Goal: Transaction & Acquisition: Purchase product/service

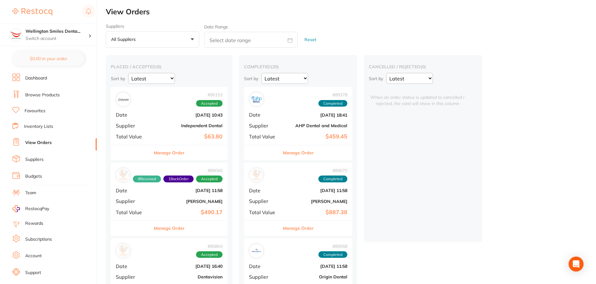
click at [39, 99] on li "Browse Products" at bounding box center [54, 94] width 84 height 9
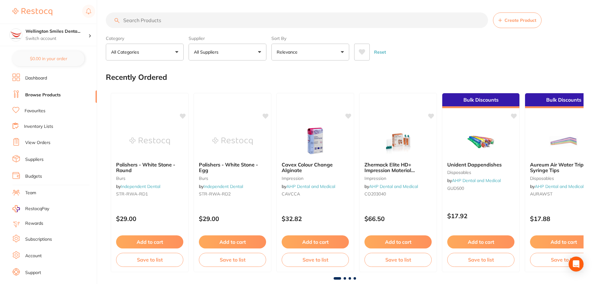
click at [216, 53] on p "All Suppliers" at bounding box center [207, 52] width 27 height 6
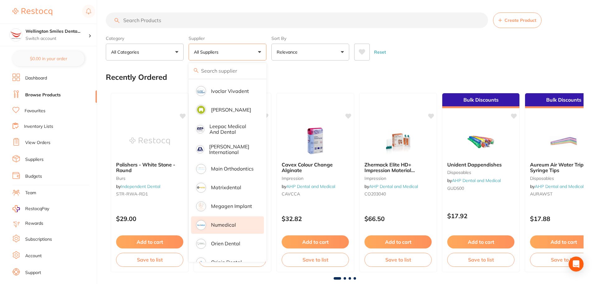
scroll to position [436, 0]
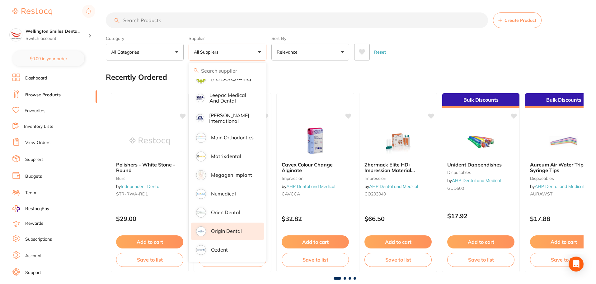
click at [227, 228] on p "Origin Dental" at bounding box center [226, 231] width 31 height 6
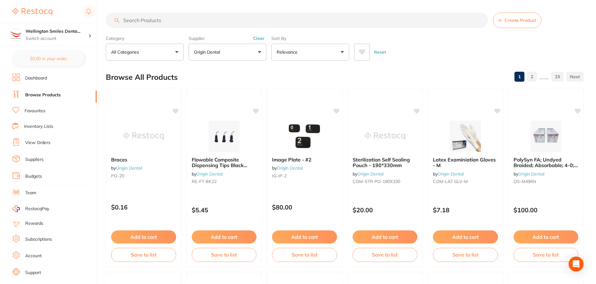
click at [159, 23] on input "search" at bounding box center [297, 20] width 382 height 16
click at [160, 17] on input "search" at bounding box center [297, 20] width 382 height 16
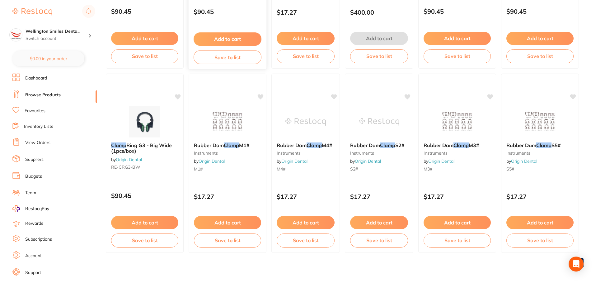
scroll to position [199, 0]
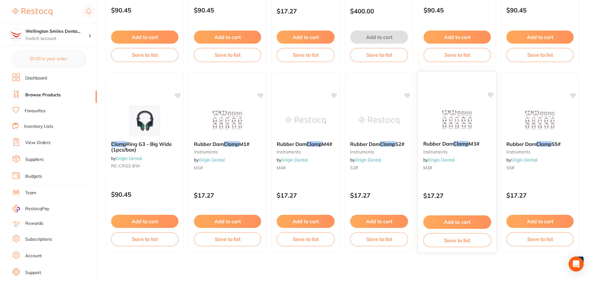
type input "clamp"
click at [438, 115] on img at bounding box center [457, 119] width 41 height 31
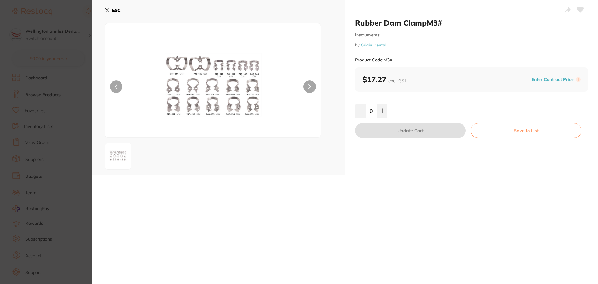
click at [228, 91] on img at bounding box center [212, 88] width 129 height 98
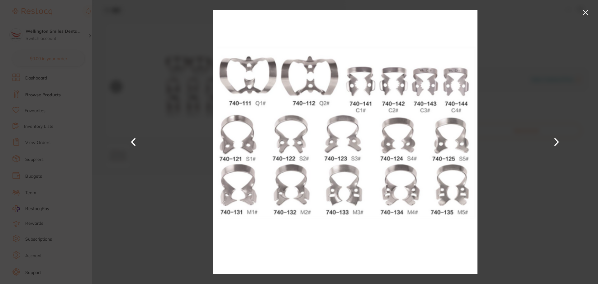
click at [583, 11] on button at bounding box center [585, 12] width 10 height 10
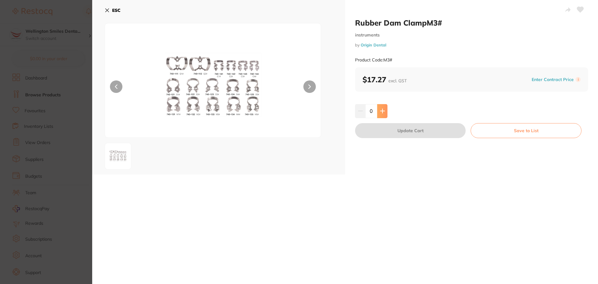
click at [377, 111] on button at bounding box center [382, 111] width 10 height 14
type input "1"
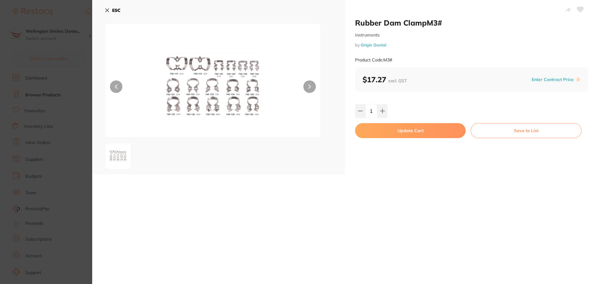
click at [408, 127] on button "Update Cart" at bounding box center [410, 130] width 110 height 15
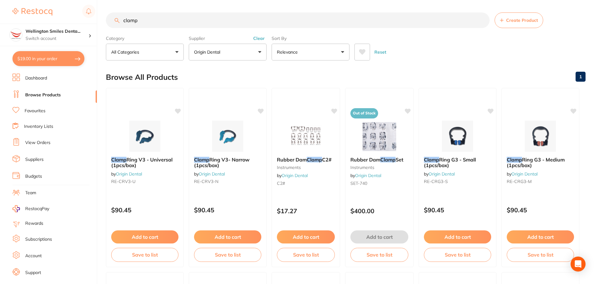
checkbox input "false"
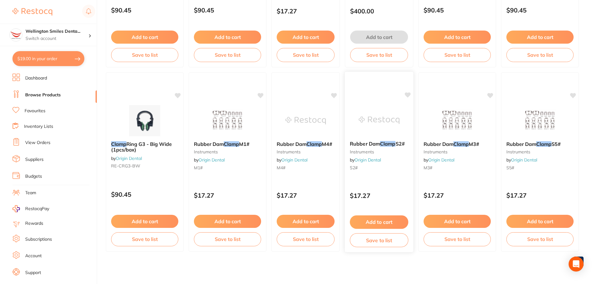
type textarea "Half Price for those burs: EX-11-DXX-1 unit FO-30F-DXX-1 unit"
click at [308, 217] on button "Add to cart" at bounding box center [305, 221] width 59 height 13
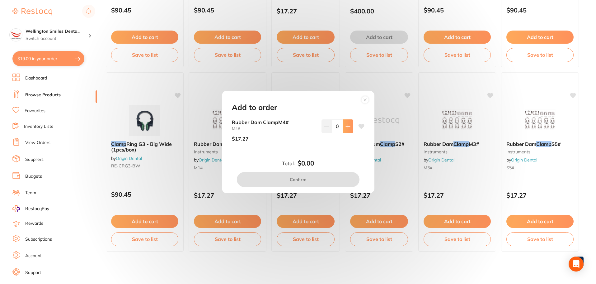
click at [346, 124] on icon at bounding box center [348, 126] width 4 height 4
type input "1"
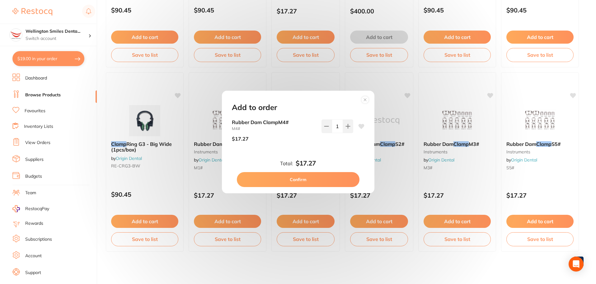
click at [311, 180] on button "Confirm" at bounding box center [298, 179] width 123 height 15
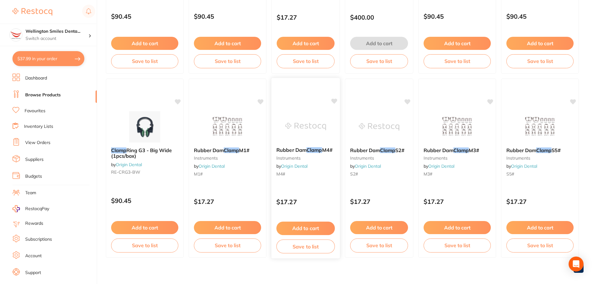
scroll to position [0, 0]
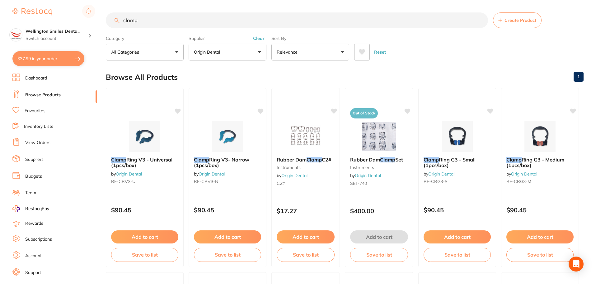
drag, startPoint x: 156, startPoint y: 21, endPoint x: 118, endPoint y: 21, distance: 37.7
click at [120, 21] on input "clamp" at bounding box center [297, 20] width 382 height 16
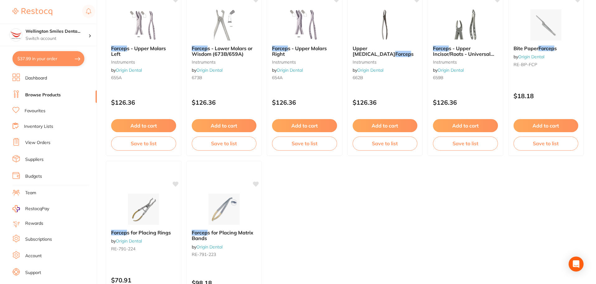
scroll to position [474, 0]
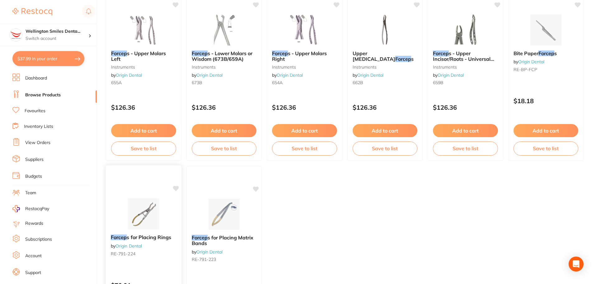
click at [146, 197] on div "Forcep s for Placing Rings by Origin Dental RE-791-224 $70.91 Add to cart Save …" at bounding box center [144, 255] width 76 height 181
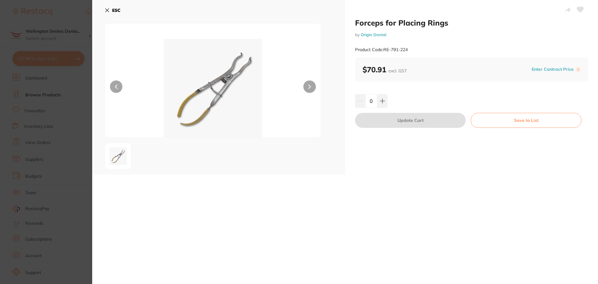
click at [308, 85] on icon at bounding box center [309, 87] width 2 height 4
click at [206, 54] on img at bounding box center [212, 88] width 129 height 98
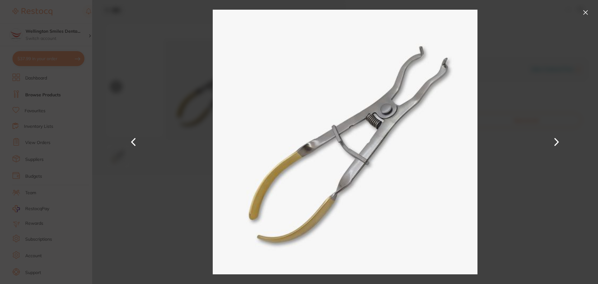
click at [582, 12] on button at bounding box center [585, 12] width 10 height 10
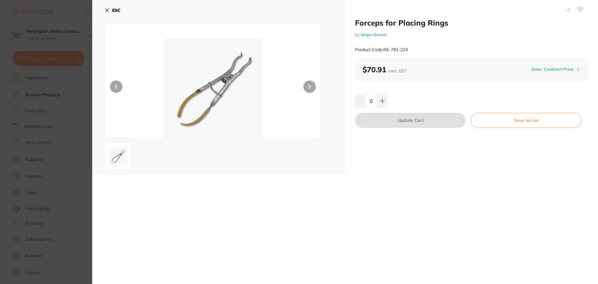
click at [109, 12] on icon at bounding box center [107, 10] width 3 height 3
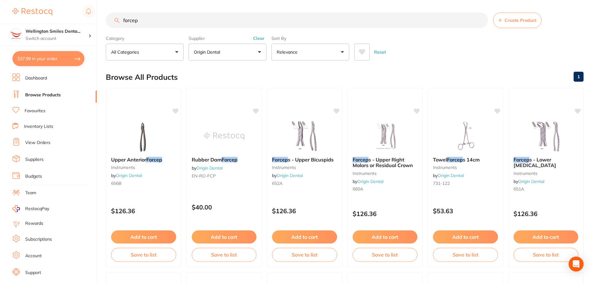
click at [121, 18] on input "forcep" at bounding box center [297, 20] width 382 height 16
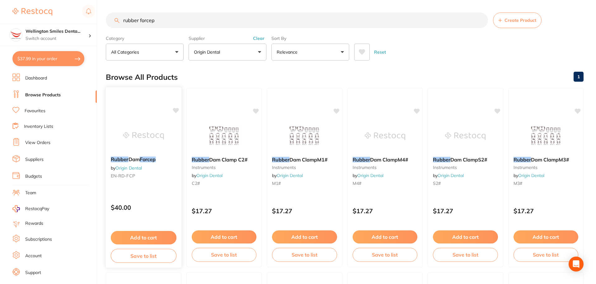
type input "rubber forcep"
click at [146, 128] on img at bounding box center [143, 135] width 41 height 31
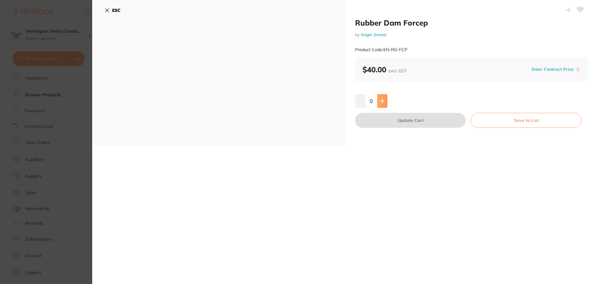
click at [380, 106] on button at bounding box center [382, 101] width 10 height 14
type input "1"
click at [387, 118] on button "Update Cart" at bounding box center [410, 120] width 110 height 15
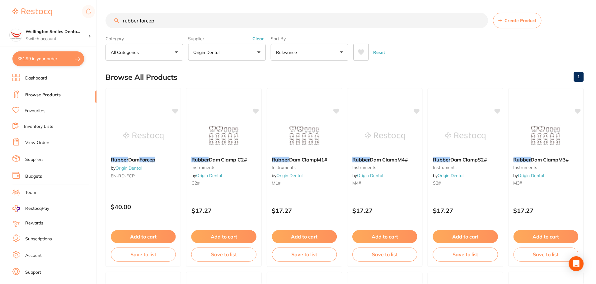
scroll to position [0, 0]
click at [215, 54] on p "Origin Dental" at bounding box center [208, 52] width 29 height 6
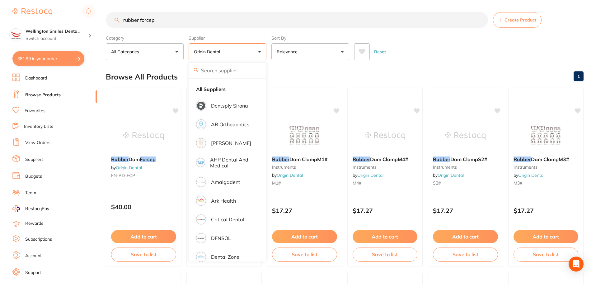
click at [235, 35] on div "Supplier Origin Dental All Suppliers Dentsply [GEOGRAPHIC_DATA] AB Orthodontics…" at bounding box center [228, 46] width 78 height 27
click at [245, 40] on label "Supplier" at bounding box center [228, 38] width 78 height 6
click at [227, 24] on input "rubber forcep" at bounding box center [297, 20] width 382 height 16
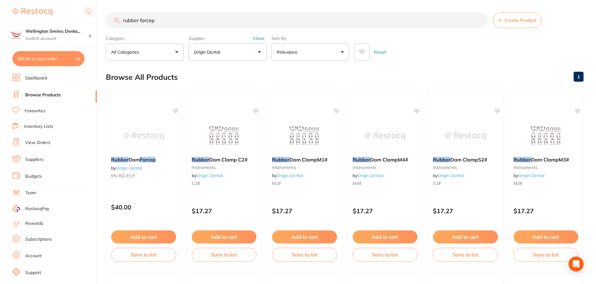
click at [261, 41] on button "Clear" at bounding box center [258, 38] width 15 height 6
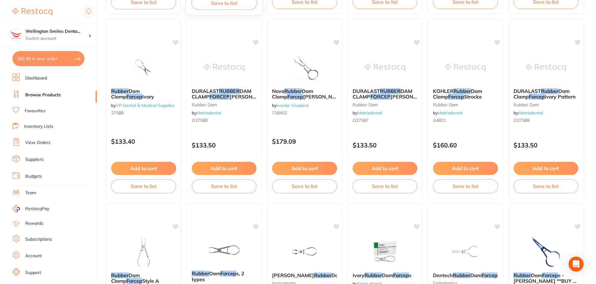
scroll to position [342, 0]
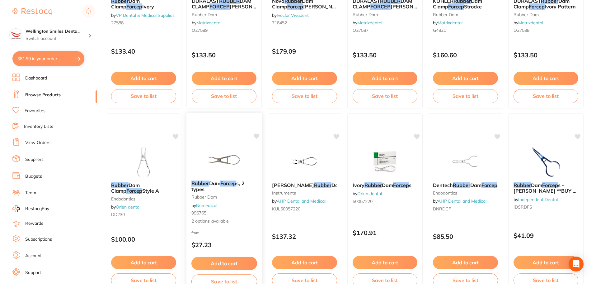
click at [235, 150] on img at bounding box center [224, 159] width 41 height 31
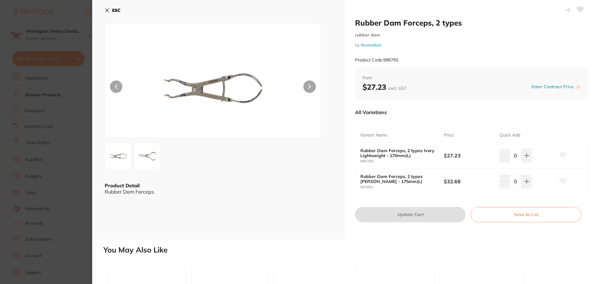
click at [136, 160] on img at bounding box center [147, 156] width 22 height 22
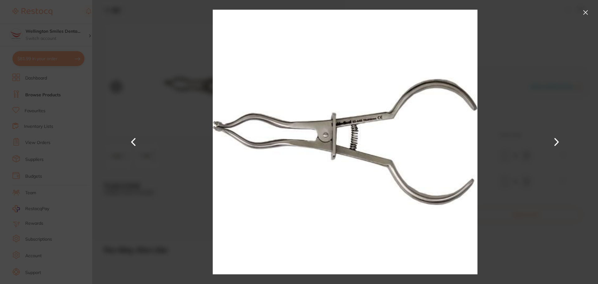
click at [587, 12] on button at bounding box center [585, 12] width 10 height 10
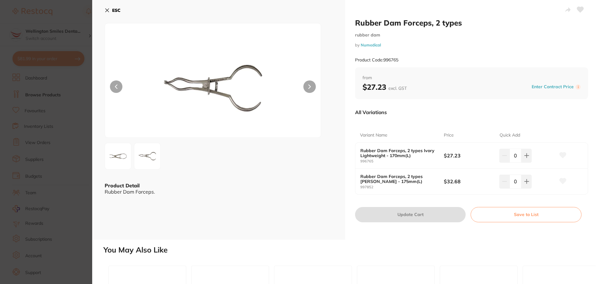
click at [107, 11] on icon at bounding box center [107, 10] width 3 height 3
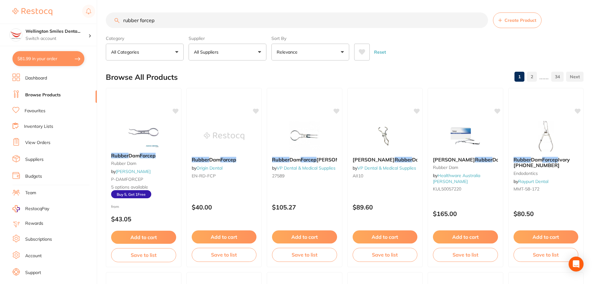
drag, startPoint x: 171, startPoint y: 15, endPoint x: 110, endPoint y: 25, distance: 61.8
click at [110, 25] on input "rubber forcep" at bounding box center [297, 20] width 382 height 16
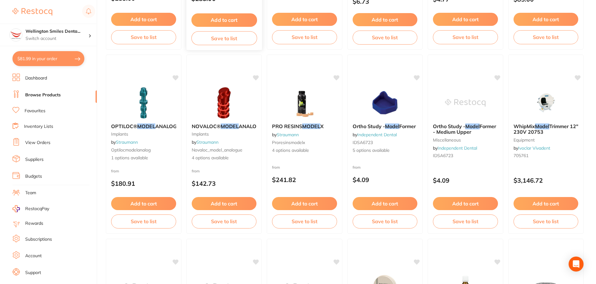
scroll to position [218, 0]
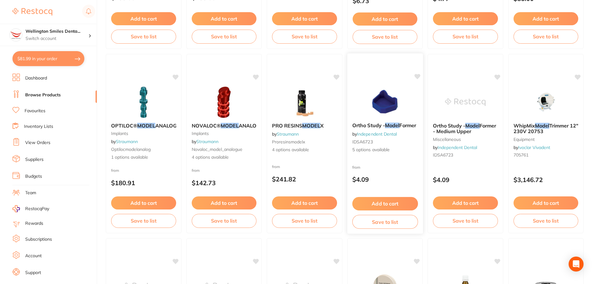
click at [394, 158] on div "Ortho Study - Model Former by Independent Dental IDSA6723 5 options available" at bounding box center [385, 137] width 76 height 40
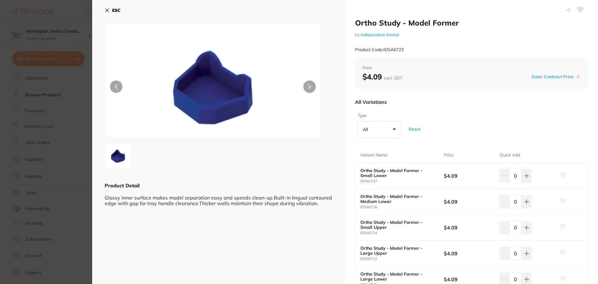
click at [103, 8] on div "ESC Product Detail Glossy inner surface makes model separation easy and speeds …" at bounding box center [218, 168] width 253 height 337
click at [104, 7] on div "ESC Product Detail Glossy inner surface makes model separation easy and speeds …" at bounding box center [218, 168] width 253 height 337
click at [580, 7] on icon at bounding box center [580, 10] width 7 height 6
click at [107, 8] on icon at bounding box center [107, 10] width 5 height 5
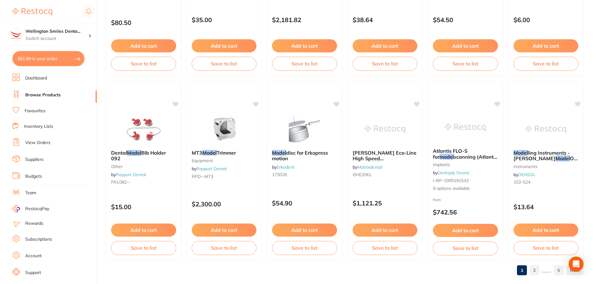
scroll to position [1487, 0]
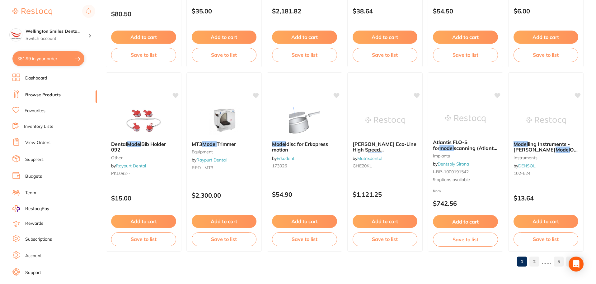
click at [537, 263] on link "2" at bounding box center [534, 261] width 10 height 12
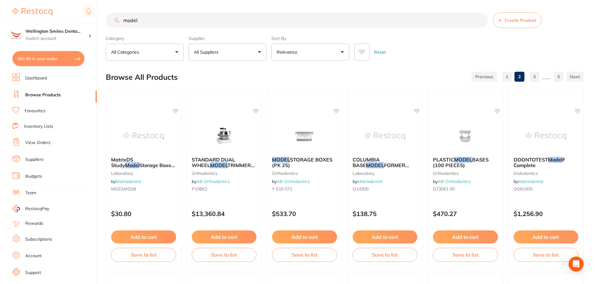
click at [122, 20] on input "model" at bounding box center [297, 20] width 382 height 16
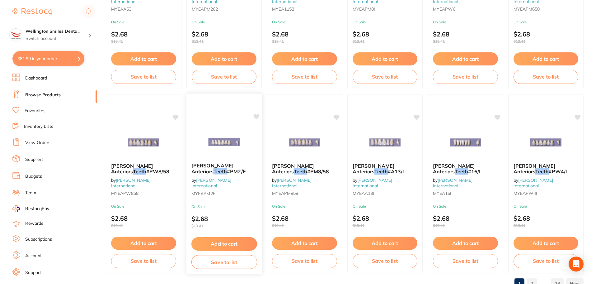
scroll to position [1487, 0]
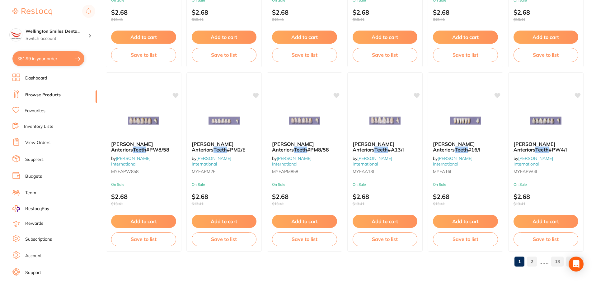
click at [532, 259] on link "2" at bounding box center [532, 261] width 10 height 12
click at [487, 259] on link at bounding box center [482, 261] width 26 height 12
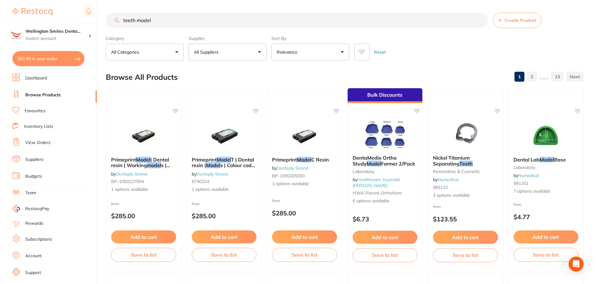
scroll to position [0, 0]
drag, startPoint x: 165, startPoint y: 19, endPoint x: 105, endPoint y: 17, distance: 60.4
click at [105, 17] on div "$81.99 Wellington Smiles Denta... Switch account Wellington Smiles Dental $81.9…" at bounding box center [298, 142] width 596 height 284
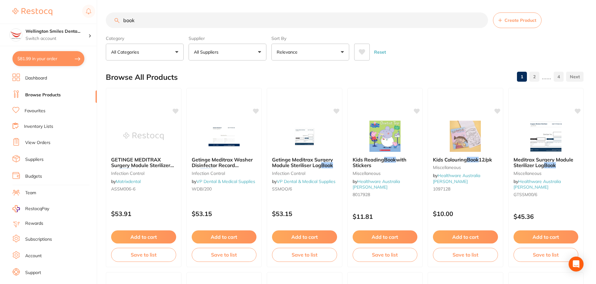
drag, startPoint x: 138, startPoint y: 17, endPoint x: 116, endPoint y: 19, distance: 21.6
click at [116, 19] on div "book Create Product" at bounding box center [345, 20] width 478 height 16
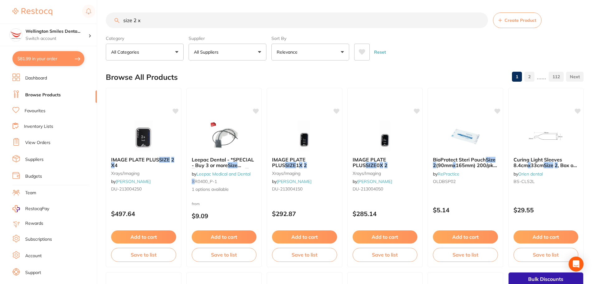
click at [245, 51] on button "All Suppliers" at bounding box center [228, 52] width 78 height 17
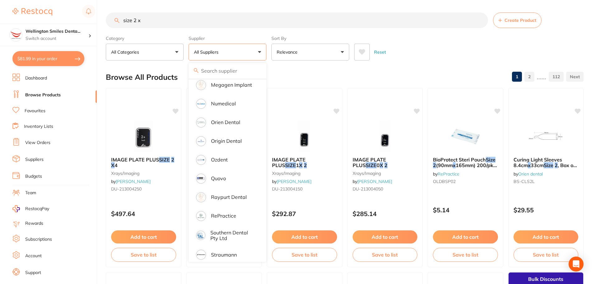
scroll to position [479, 0]
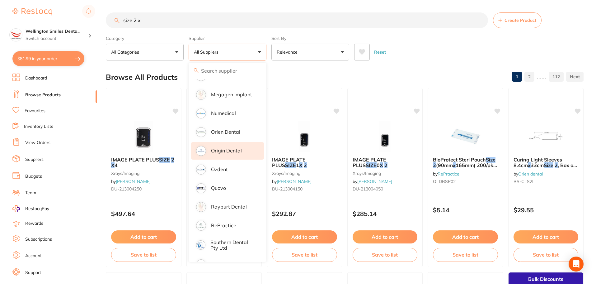
click at [239, 148] on p "Origin Dental" at bounding box center [226, 151] width 31 height 6
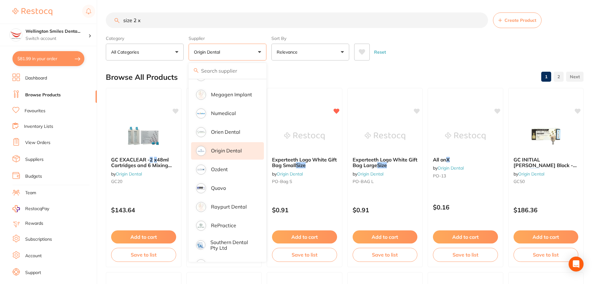
click at [179, 21] on input "size 2 x" at bounding box center [297, 20] width 382 height 16
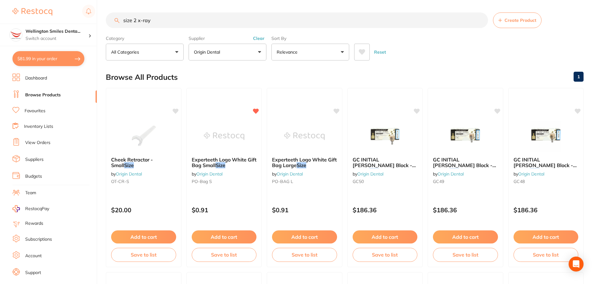
scroll to position [0, 0]
drag, startPoint x: 160, startPoint y: 24, endPoint x: 111, endPoint y: 30, distance: 49.8
click at [112, 30] on section "size 2 x-ray Create Product Category All Categories All Categories orthodontics…" at bounding box center [345, 36] width 478 height 48
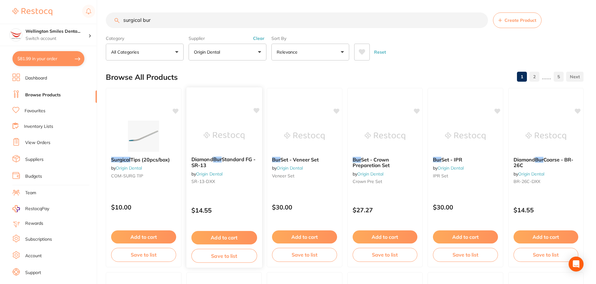
type input "surgical bur"
click at [232, 139] on img at bounding box center [224, 135] width 41 height 31
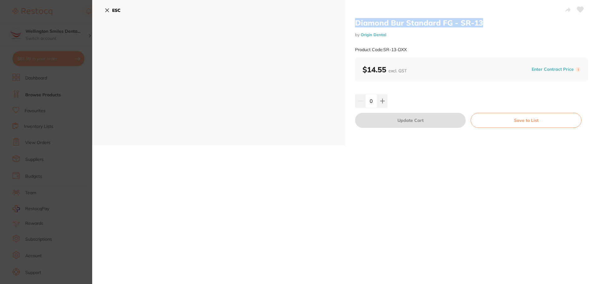
drag, startPoint x: 354, startPoint y: 21, endPoint x: 512, endPoint y: 23, distance: 158.1
click at [512, 23] on h2 "Diamond Bur Standard FG - SR-13" at bounding box center [471, 22] width 233 height 9
copy h2 "Diamond Bur Standard FG - SR-13"
click at [109, 10] on icon at bounding box center [107, 10] width 5 height 5
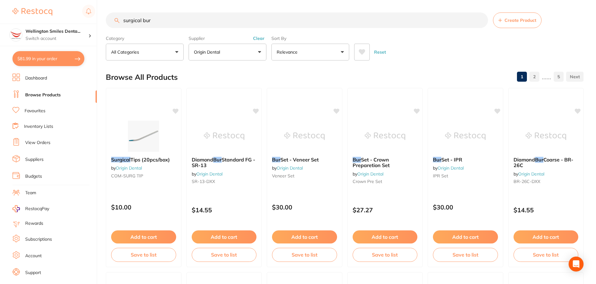
click at [231, 57] on button "Origin Dental" at bounding box center [228, 52] width 78 height 17
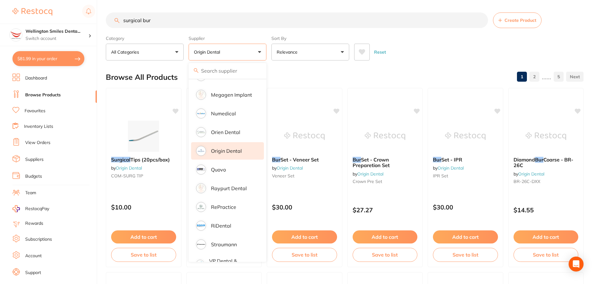
click at [246, 35] on div "Supplier Origin Dental All Suppliers Dentsply [GEOGRAPHIC_DATA] AB Orthodontics…" at bounding box center [228, 46] width 78 height 27
click at [275, 79] on div "Browse All Products 1 2 ...... 5" at bounding box center [345, 77] width 478 height 21
click at [286, 83] on div "Browse All Products 1 2 ...... 5" at bounding box center [345, 77] width 478 height 21
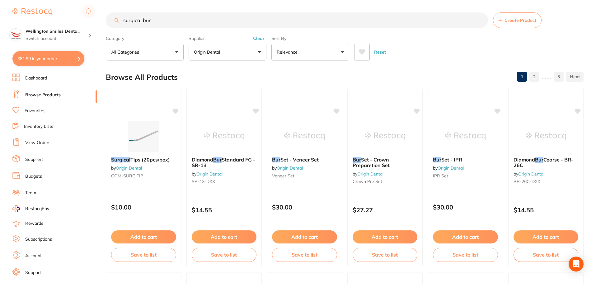
click at [261, 37] on button "Clear" at bounding box center [258, 38] width 15 height 6
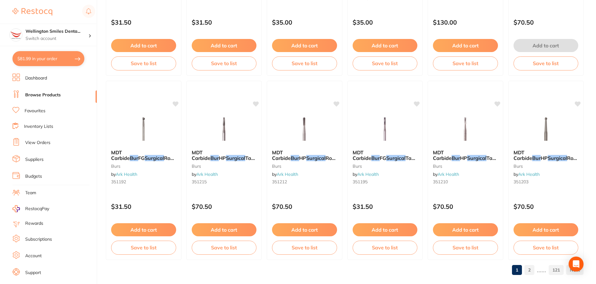
scroll to position [1487, 0]
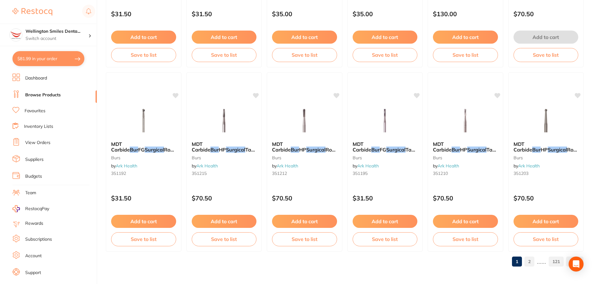
click at [533, 264] on link "2" at bounding box center [529, 261] width 10 height 12
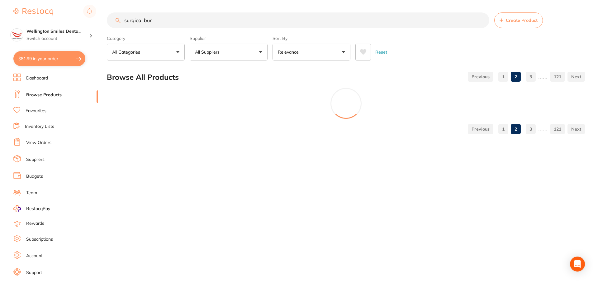
scroll to position [0, 0]
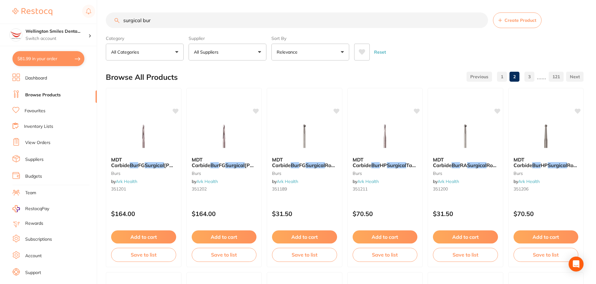
click at [241, 56] on button "All Suppliers" at bounding box center [228, 52] width 78 height 17
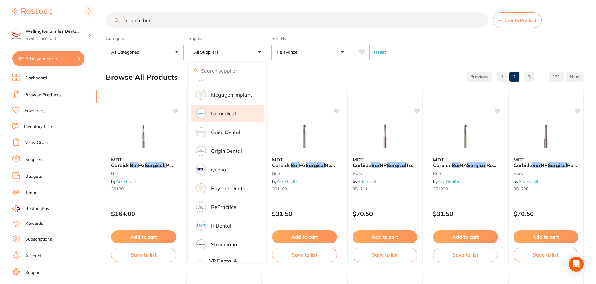
click at [238, 113] on li "Numedical" at bounding box center [227, 113] width 73 height 17
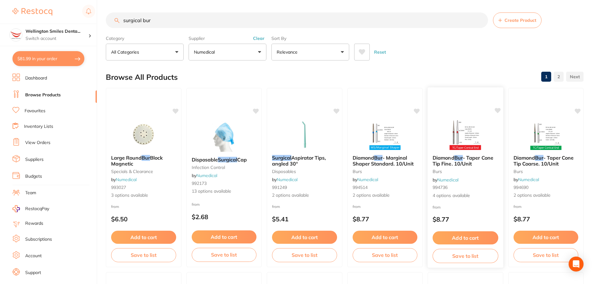
click at [459, 172] on small "burs" at bounding box center [466, 171] width 66 height 5
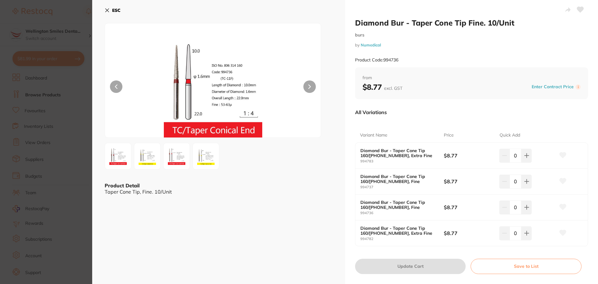
click at [107, 8] on icon at bounding box center [107, 10] width 5 height 5
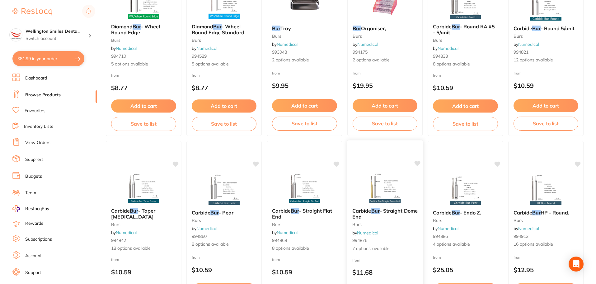
scroll to position [1269, 0]
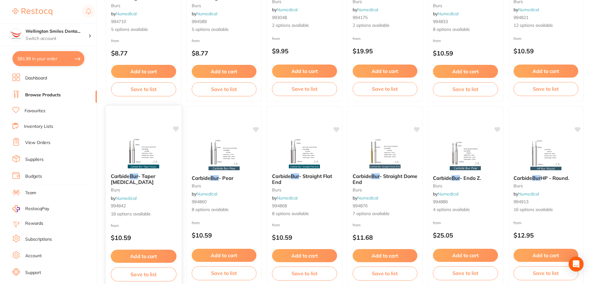
click at [155, 158] on img at bounding box center [143, 152] width 41 height 31
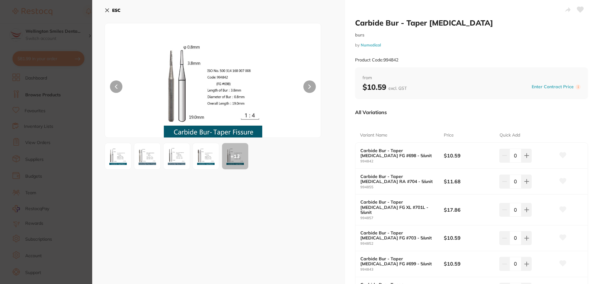
click at [310, 87] on button at bounding box center [309, 86] width 12 height 12
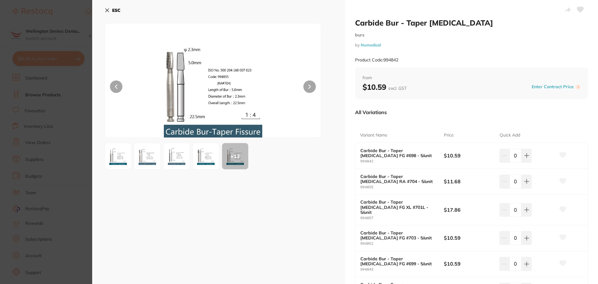
click at [201, 154] on img at bounding box center [206, 156] width 22 height 22
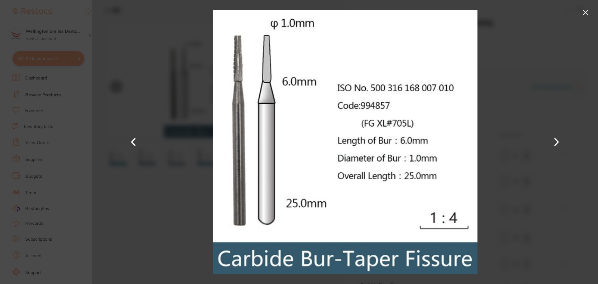
scroll to position [421, 0]
click at [135, 142] on button at bounding box center [133, 142] width 15 height 142
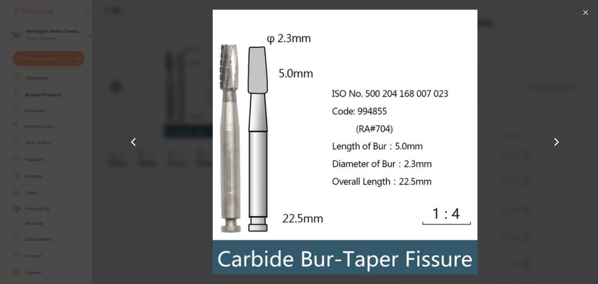
click at [135, 142] on button at bounding box center [133, 142] width 15 height 142
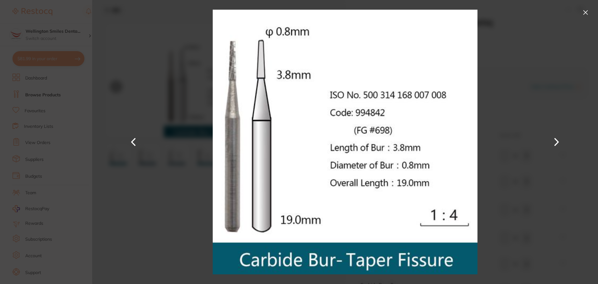
click at [135, 142] on button at bounding box center [133, 142] width 15 height 142
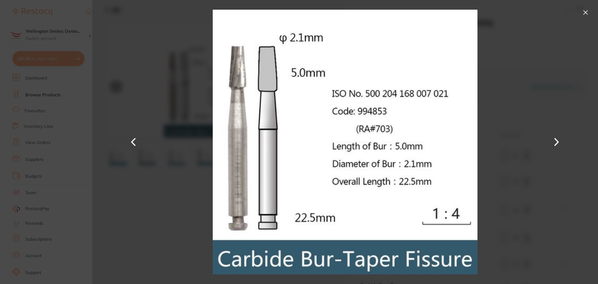
click at [555, 141] on button at bounding box center [556, 142] width 15 height 142
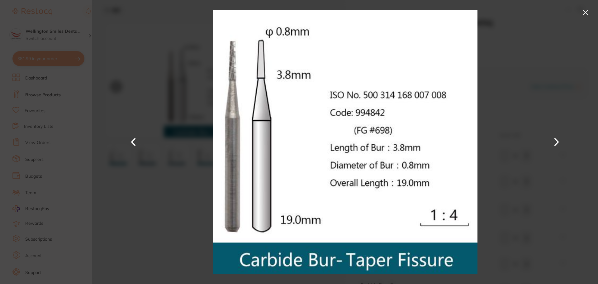
click at [555, 141] on button at bounding box center [556, 142] width 15 height 142
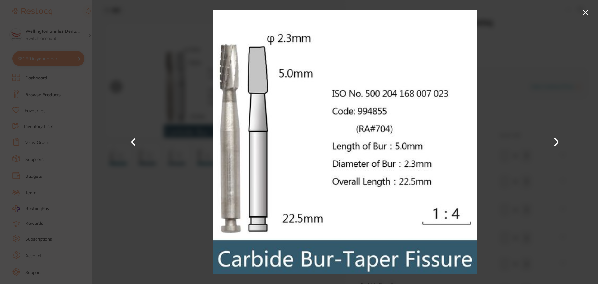
click at [588, 11] on button at bounding box center [585, 12] width 10 height 10
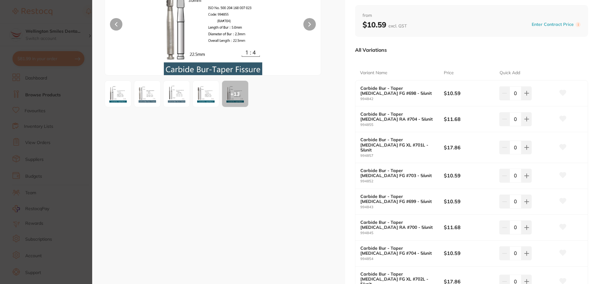
scroll to position [93, 0]
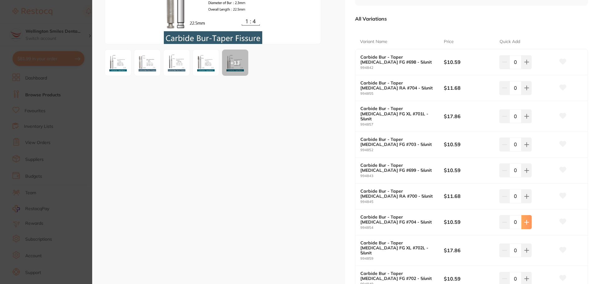
click at [524, 64] on icon at bounding box center [526, 61] width 5 height 5
type input "1"
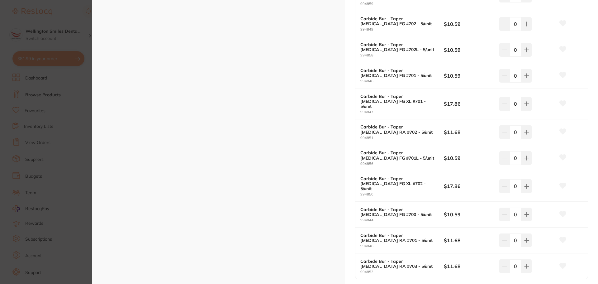
scroll to position [405, 0]
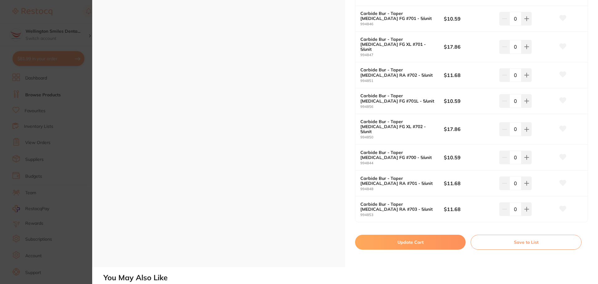
click at [416, 234] on button "Update Cart" at bounding box center [410, 241] width 110 height 15
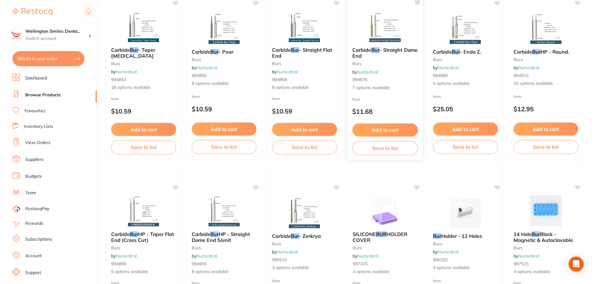
scroll to position [1425, 0]
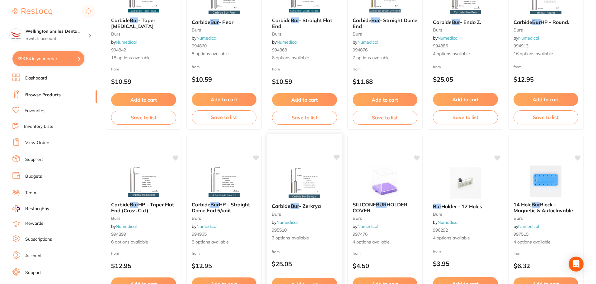
click at [294, 172] on img at bounding box center [304, 182] width 41 height 31
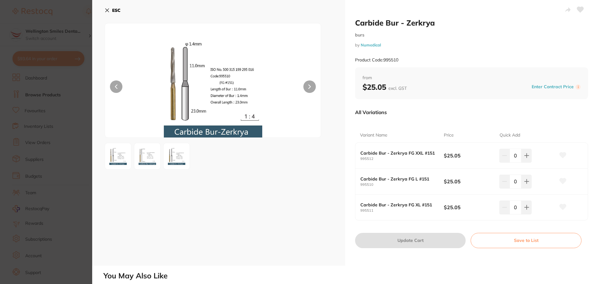
click at [134, 152] on div at bounding box center [219, 156] width 228 height 27
click at [141, 148] on img at bounding box center [147, 156] width 22 height 22
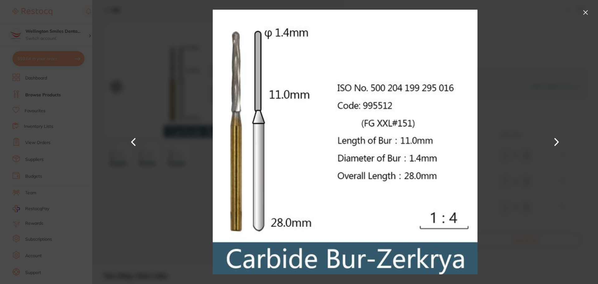
click at [556, 139] on button at bounding box center [556, 142] width 15 height 142
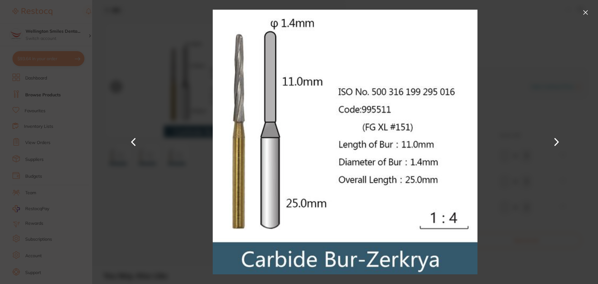
click at [556, 139] on button at bounding box center [556, 142] width 15 height 142
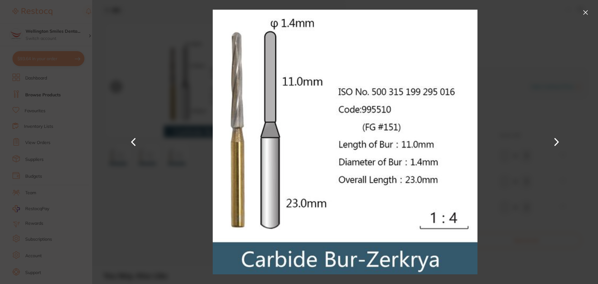
click at [131, 140] on button at bounding box center [133, 142] width 15 height 142
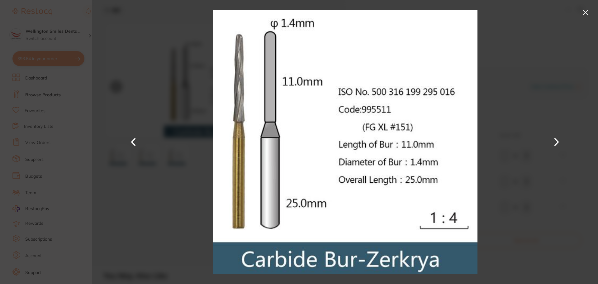
click at [584, 8] on button at bounding box center [585, 12] width 10 height 10
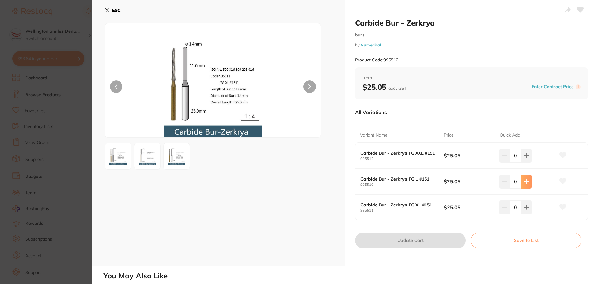
click at [528, 162] on button at bounding box center [526, 155] width 10 height 14
type input "1"
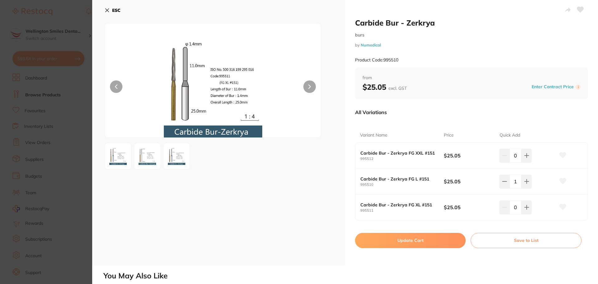
click at [419, 240] on button "Update Cart" at bounding box center [410, 239] width 110 height 15
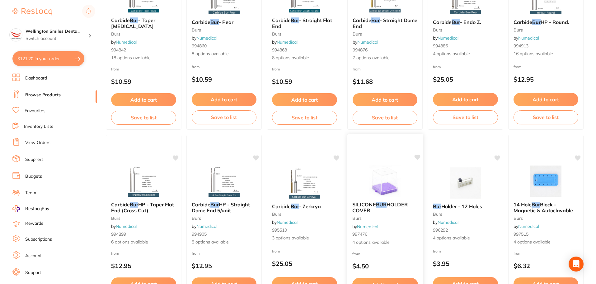
scroll to position [1487, 0]
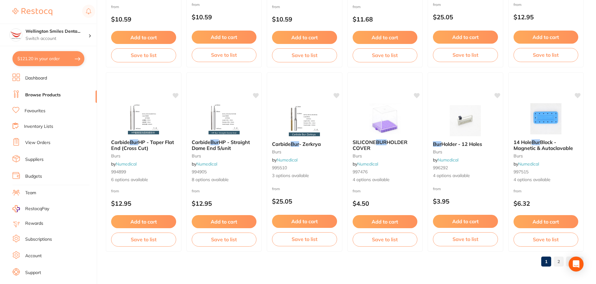
click at [561, 265] on link "2" at bounding box center [559, 261] width 10 height 12
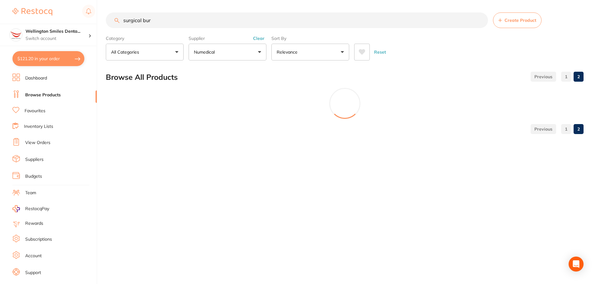
scroll to position [0, 0]
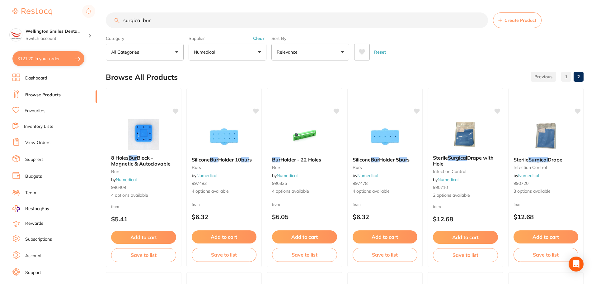
click at [252, 58] on button "Numedical" at bounding box center [228, 52] width 78 height 17
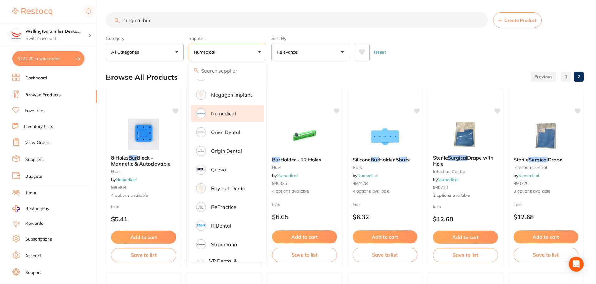
click at [294, 80] on div "Browse All Products 1 2" at bounding box center [345, 77] width 478 height 21
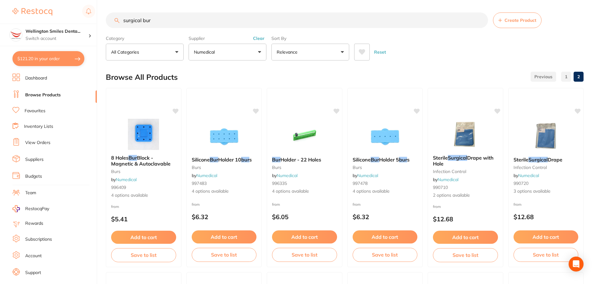
click at [261, 40] on button "Clear" at bounding box center [258, 38] width 15 height 6
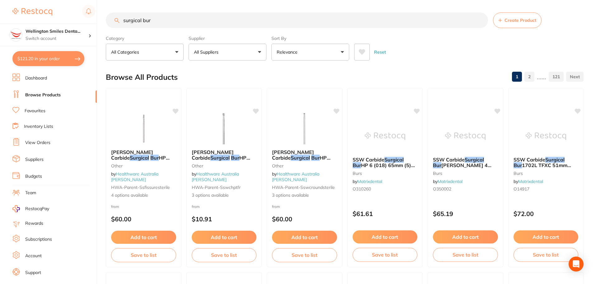
drag, startPoint x: 196, startPoint y: 19, endPoint x: 119, endPoint y: 31, distance: 77.8
click at [116, 32] on section "surgical bur Create Product Category All Categories All Categories 3D Printing …" at bounding box center [345, 36] width 478 height 48
type input "model"
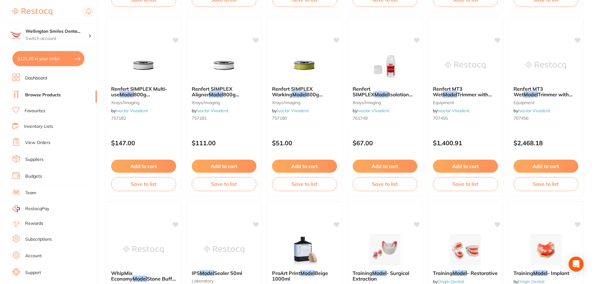
scroll to position [747, 0]
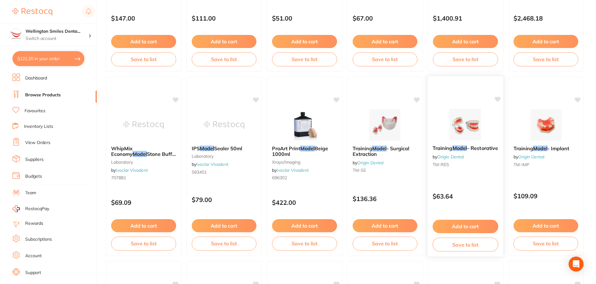
click at [454, 119] on img at bounding box center [465, 124] width 41 height 31
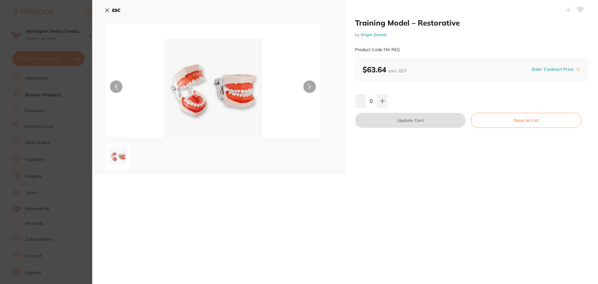
click at [579, 10] on icon at bounding box center [580, 10] width 7 height 6
click at [109, 11] on icon at bounding box center [107, 10] width 5 height 5
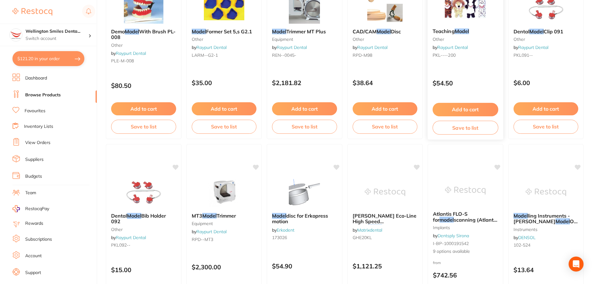
scroll to position [1487, 0]
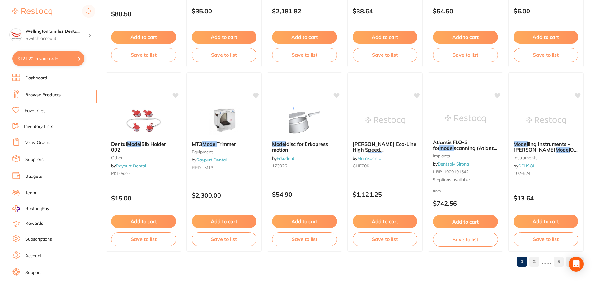
click at [538, 266] on link "2" at bounding box center [534, 261] width 10 height 12
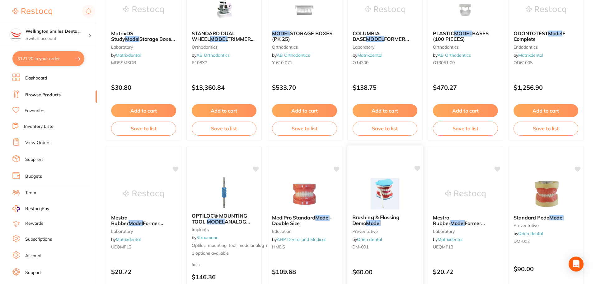
scroll to position [218, 0]
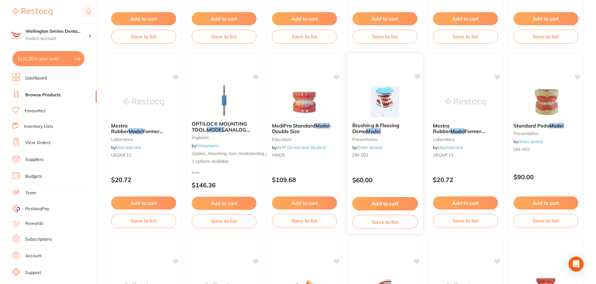
click at [406, 145] on div "Brushing & Flossing Demo Model preventative by Orien dental DM-001" at bounding box center [385, 141] width 76 height 48
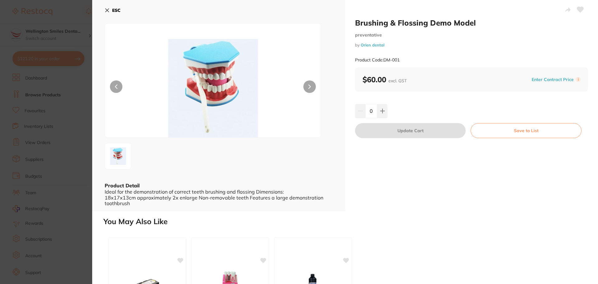
click at [307, 82] on button at bounding box center [309, 86] width 12 height 12
click at [308, 85] on icon at bounding box center [309, 87] width 2 height 4
click at [107, 11] on icon at bounding box center [107, 10] width 5 height 5
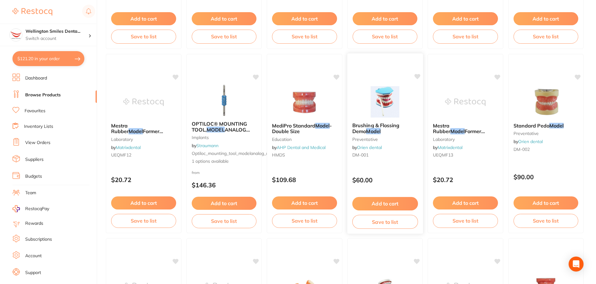
click at [418, 74] on icon at bounding box center [417, 76] width 6 height 5
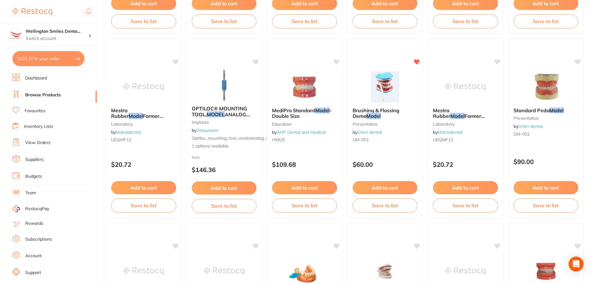
scroll to position [187, 0]
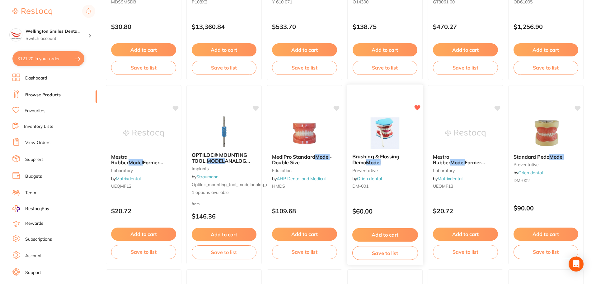
click at [395, 234] on button "Add to cart" at bounding box center [385, 234] width 66 height 13
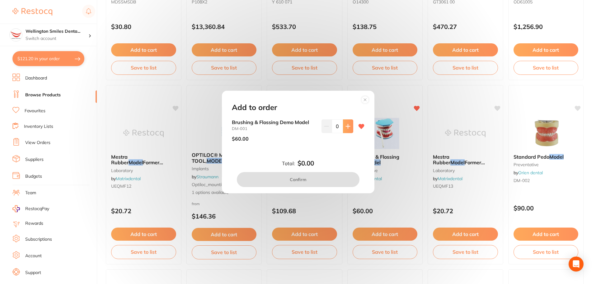
click at [349, 128] on icon at bounding box center [347, 126] width 5 height 5
type input "1"
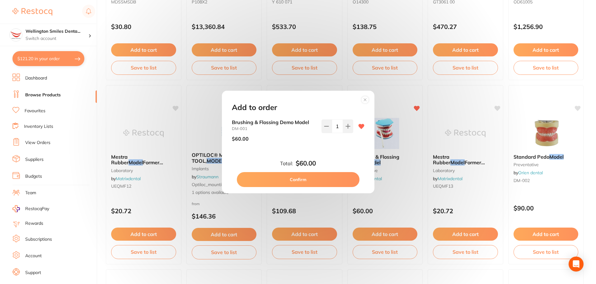
click at [326, 178] on button "Confirm" at bounding box center [298, 179] width 123 height 15
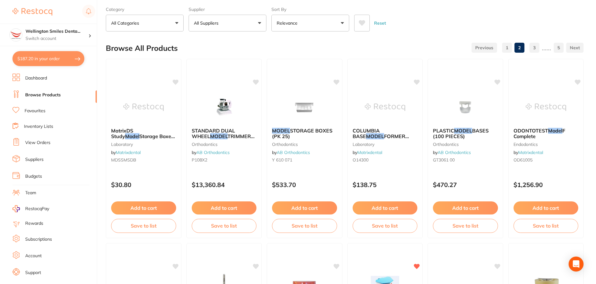
scroll to position [0, 0]
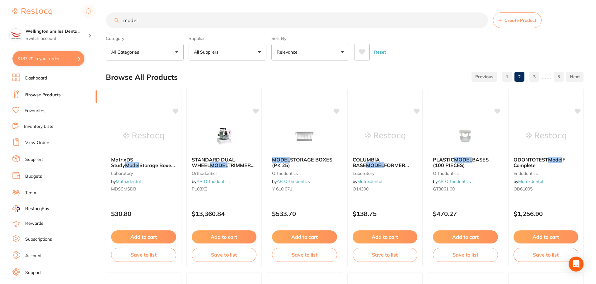
drag, startPoint x: 165, startPoint y: 20, endPoint x: 117, endPoint y: 19, distance: 48.3
click at [118, 19] on div "model Create Product" at bounding box center [345, 20] width 478 height 16
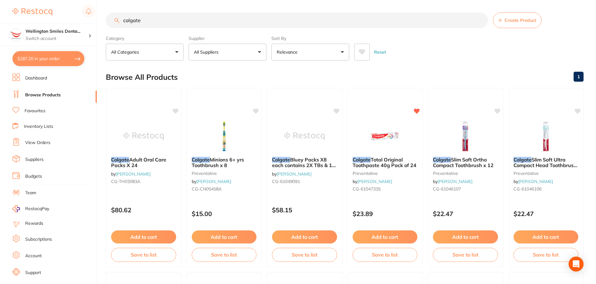
click at [223, 55] on button "All Suppliers" at bounding box center [228, 52] width 78 height 17
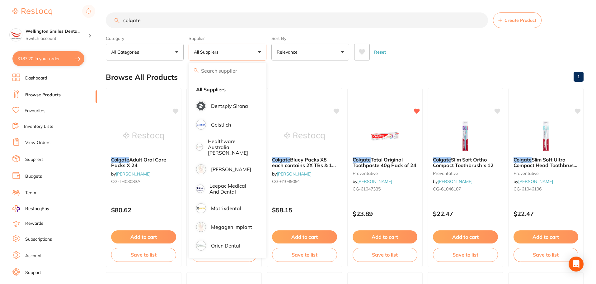
click at [221, 49] on p "All Suppliers" at bounding box center [207, 52] width 27 height 6
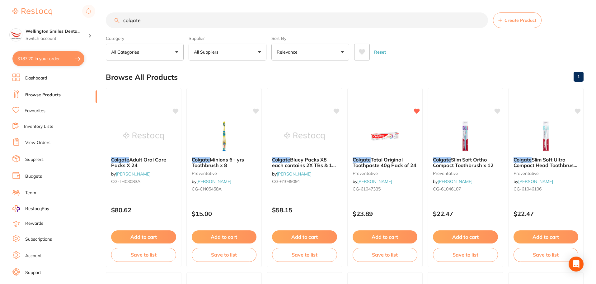
click at [185, 21] on input "colgate" at bounding box center [297, 20] width 382 height 16
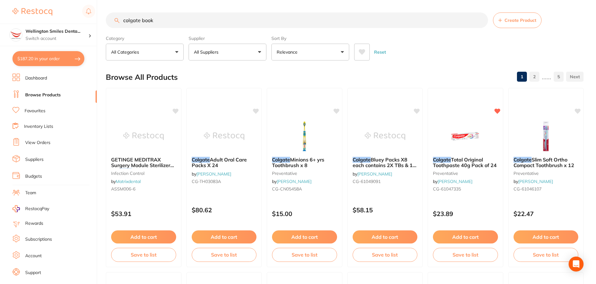
drag, startPoint x: 178, startPoint y: 19, endPoint x: 56, endPoint y: 17, distance: 121.7
click at [56, 17] on div "$187.20 Wellington Smiles Denta... Switch account Wellington Smiles Dental $187…" at bounding box center [298, 142] width 596 height 284
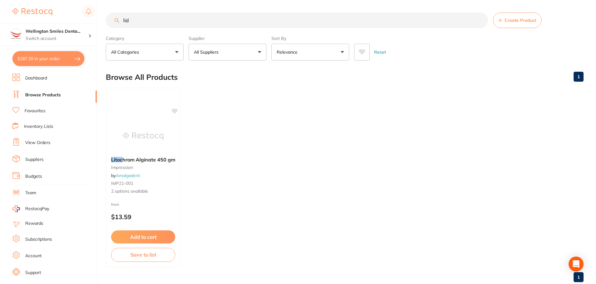
type input "lid"
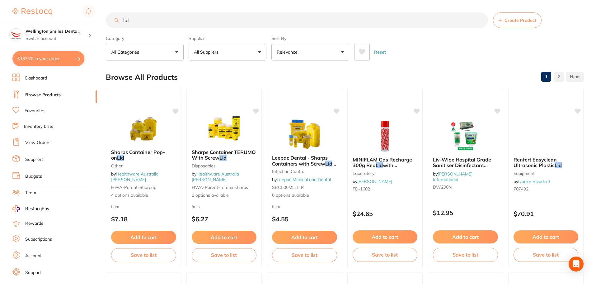
click at [218, 49] on p "All Suppliers" at bounding box center [207, 52] width 27 height 6
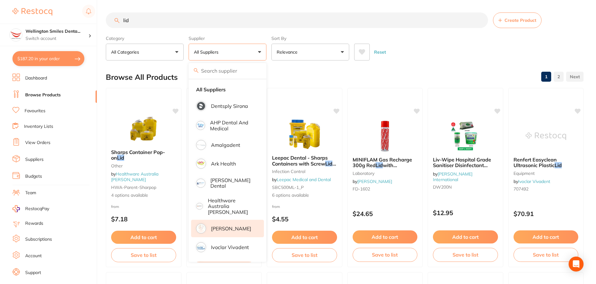
click at [229, 225] on p "[PERSON_NAME]" at bounding box center [231, 228] width 40 height 6
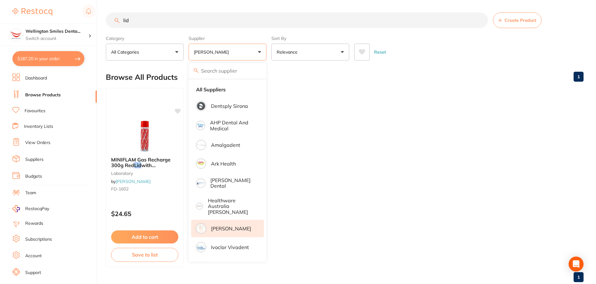
click at [293, 152] on ul "MINIFLAM Gas Recharge 300g Red Lid with Attachments laboratory by Henry Schein …" at bounding box center [345, 177] width 478 height 179
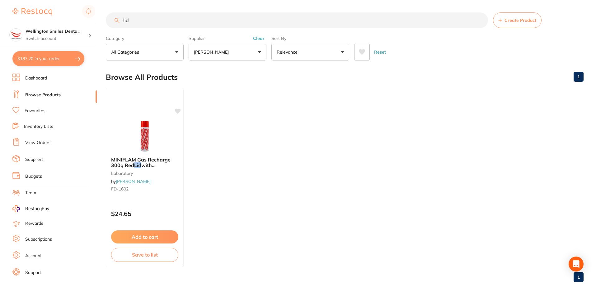
drag, startPoint x: 155, startPoint y: 23, endPoint x: 118, endPoint y: 20, distance: 37.1
click at [118, 20] on div "lid Create Product" at bounding box center [345, 20] width 478 height 16
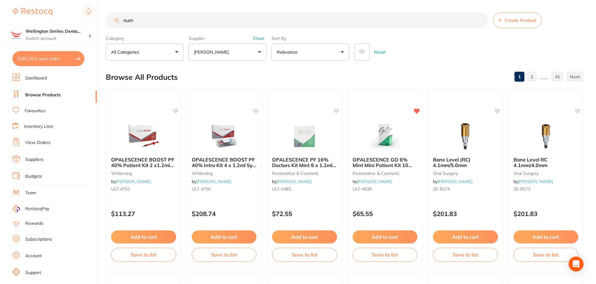
type input "numb"
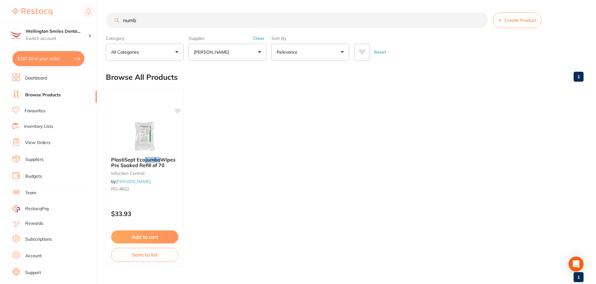
scroll to position [0, 0]
drag, startPoint x: 148, startPoint y: 26, endPoint x: 122, endPoint y: 26, distance: 25.2
click at [122, 26] on input "numb" at bounding box center [297, 20] width 382 height 16
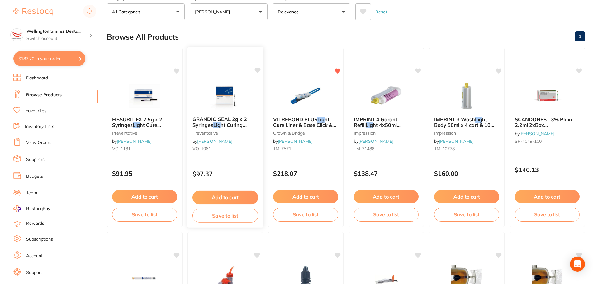
scroll to position [0, 0]
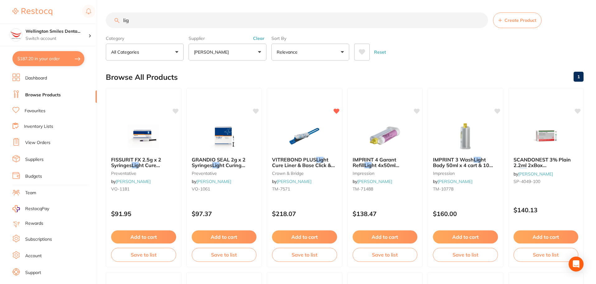
drag, startPoint x: 145, startPoint y: 20, endPoint x: 116, endPoint y: 18, distance: 29.3
click at [116, 18] on div "lig Create Product" at bounding box center [345, 20] width 478 height 16
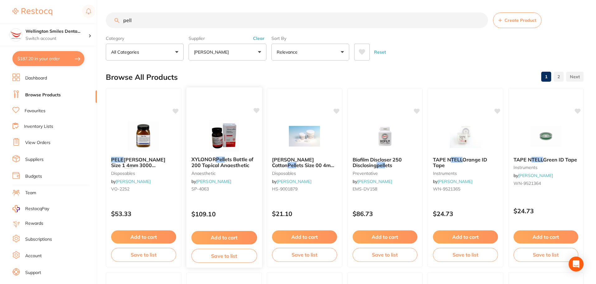
click at [224, 136] on img at bounding box center [224, 135] width 41 height 31
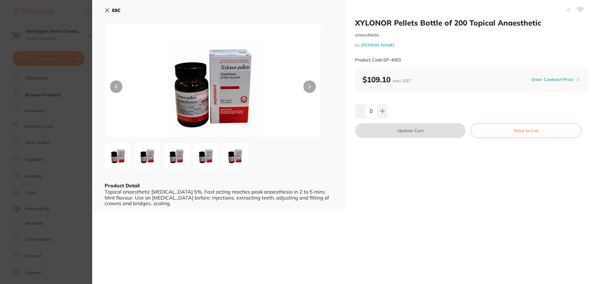
click at [580, 10] on icon at bounding box center [580, 10] width 7 height 6
click at [110, 10] on button "ESC" at bounding box center [113, 10] width 16 height 11
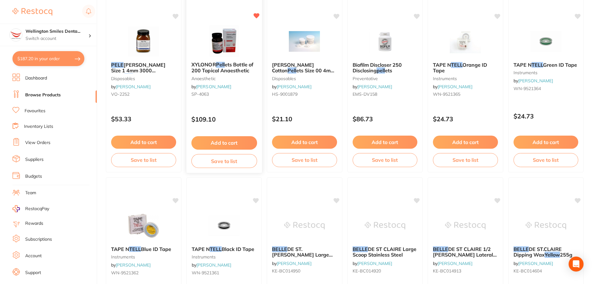
scroll to position [0, 0]
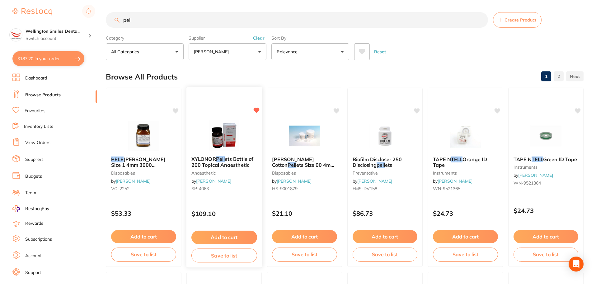
click at [232, 134] on img at bounding box center [224, 135] width 41 height 31
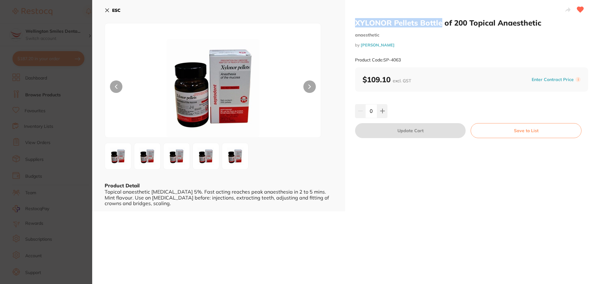
drag, startPoint x: 351, startPoint y: 18, endPoint x: 439, endPoint y: 24, distance: 88.0
click at [439, 24] on div "XYLONOR Pellets Bottle of 200 Topical Anaesthetic anaesthetic by Henry Schein H…" at bounding box center [471, 105] width 253 height 211
copy h2 "XYLONOR Pellets Bottle"
click at [108, 6] on button "ESC" at bounding box center [113, 10] width 16 height 11
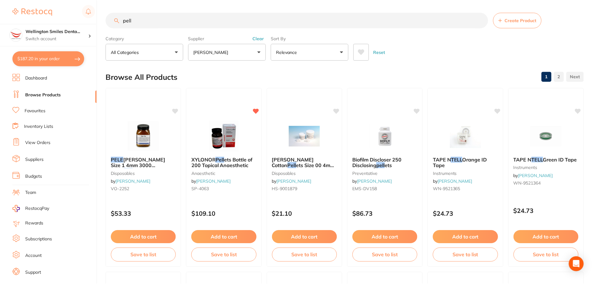
scroll to position [0, 0]
drag, startPoint x: 155, startPoint y: 21, endPoint x: 114, endPoint y: 16, distance: 41.3
click at [114, 16] on input "pell" at bounding box center [297, 20] width 382 height 16
paste input "XYLONOR Pellets Bottle"
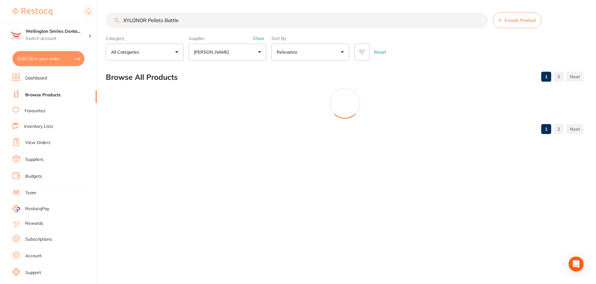
scroll to position [0, 0]
type input "XYLONOR Pellets Bottle"
click at [256, 38] on button "Clear" at bounding box center [258, 38] width 15 height 6
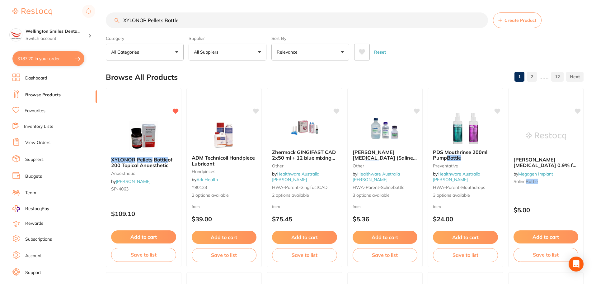
click at [225, 22] on input "XYLONOR Pellets Bottle" at bounding box center [297, 20] width 382 height 16
click at [224, 22] on input "XYLONOR Pellets Bottle" at bounding box center [297, 20] width 382 height 16
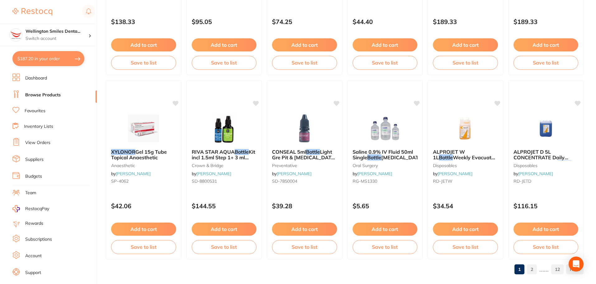
scroll to position [1487, 0]
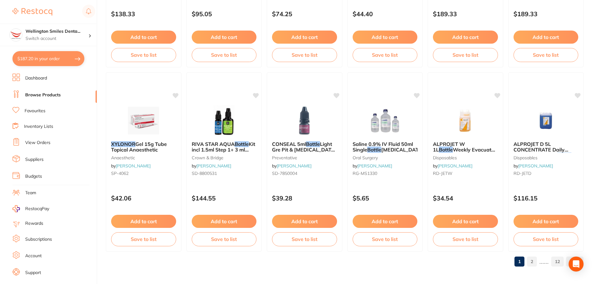
click at [529, 261] on link "2" at bounding box center [532, 261] width 10 height 12
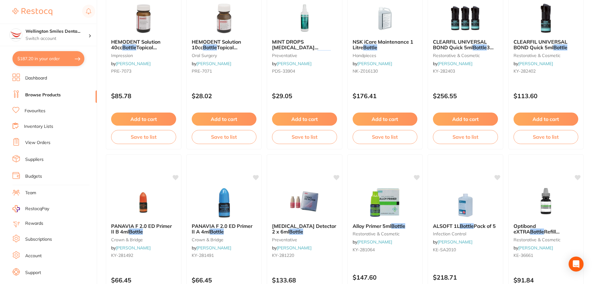
scroll to position [0, 0]
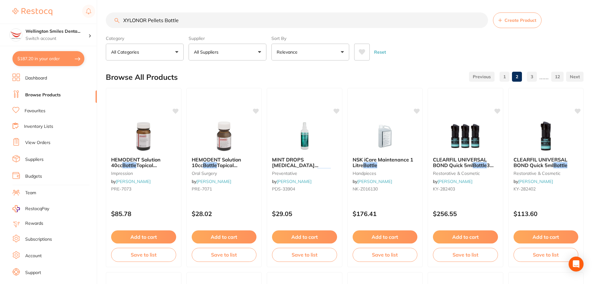
click at [506, 74] on link "1" at bounding box center [505, 76] width 10 height 12
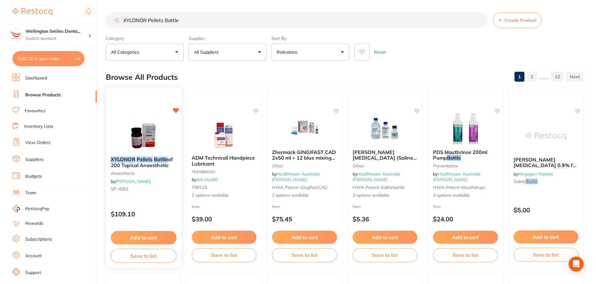
click at [143, 233] on button "Add to cart" at bounding box center [144, 237] width 66 height 13
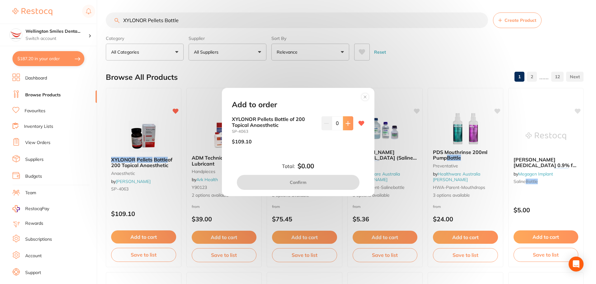
click at [345, 126] on button at bounding box center [348, 123] width 10 height 14
type input "1"
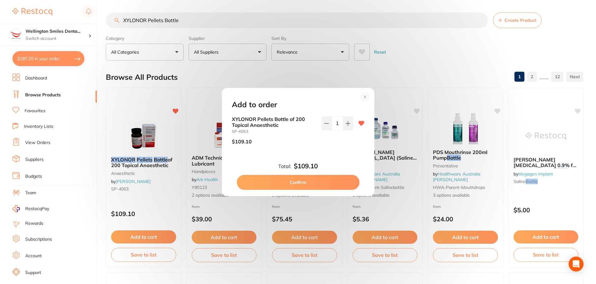
click at [320, 178] on button "Confirm" at bounding box center [298, 182] width 123 height 15
